Goal: Browse casually

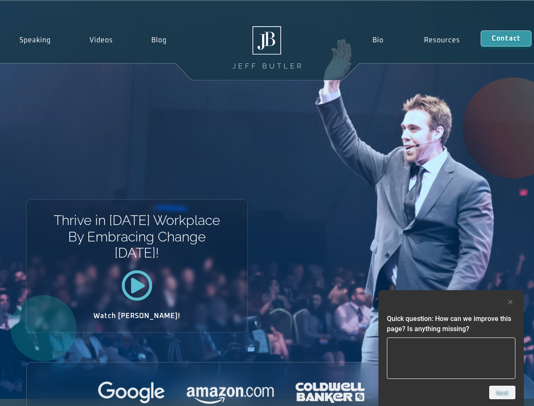
click at [267, 203] on div "Thrive in [DATE] Workplace By Embracing Change [DATE]! Watch [PERSON_NAME]!" at bounding box center [267, 200] width 534 height 398
click at [451, 302] on div at bounding box center [451, 302] width 129 height 10
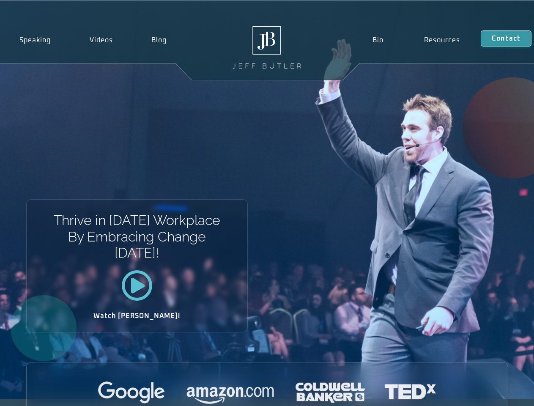
click at [502, 392] on div at bounding box center [267, 392] width 481 height 23
